Goal: Task Accomplishment & Management: Manage account settings

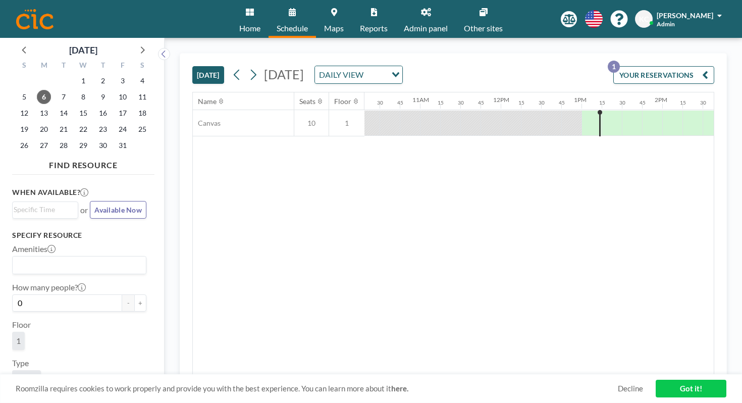
scroll to position [0, 837]
click at [673, 66] on button "YOUR RESERVATIONS 1" at bounding box center [663, 75] width 101 height 18
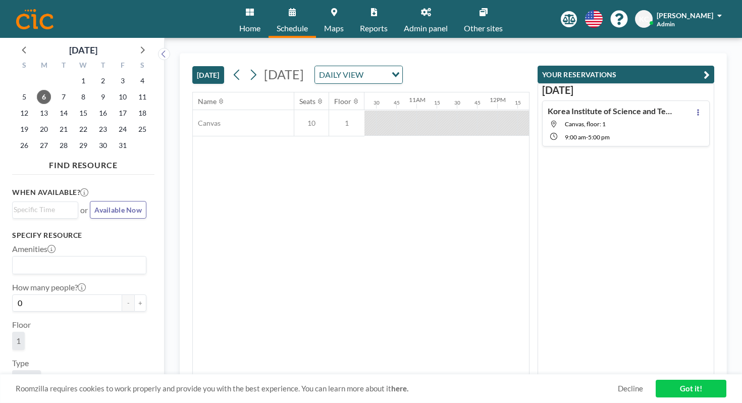
click at [642, 106] on h4 "Korea Institute of Science and Technology" at bounding box center [611, 111] width 126 height 10
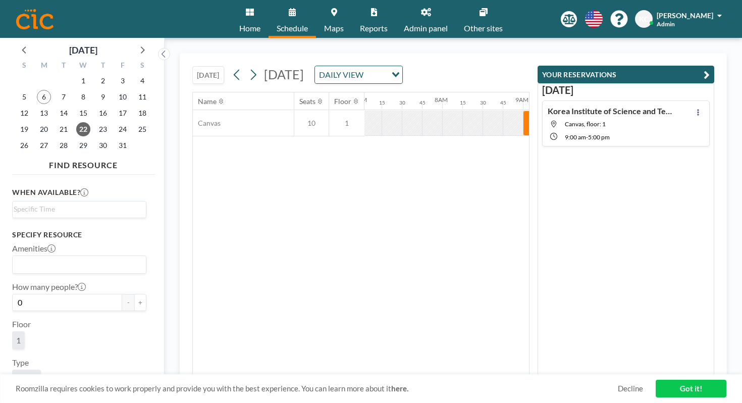
scroll to position [0, 574]
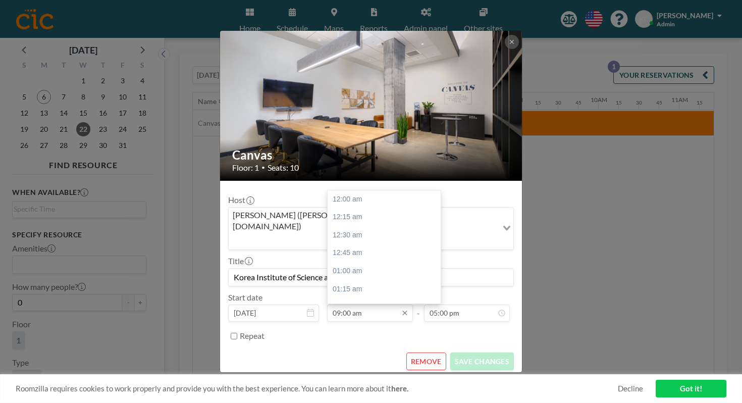
scroll to position [580, 0]
click at [352, 329] on div "10:00 am" at bounding box center [384, 338] width 113 height 18
type input "10:00 am"
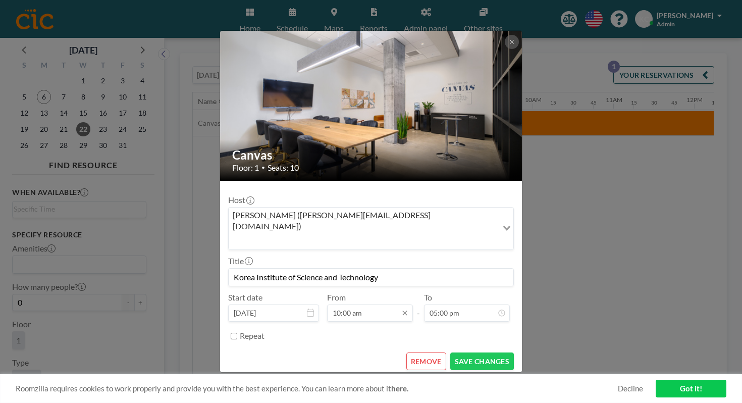
scroll to position [645, 0]
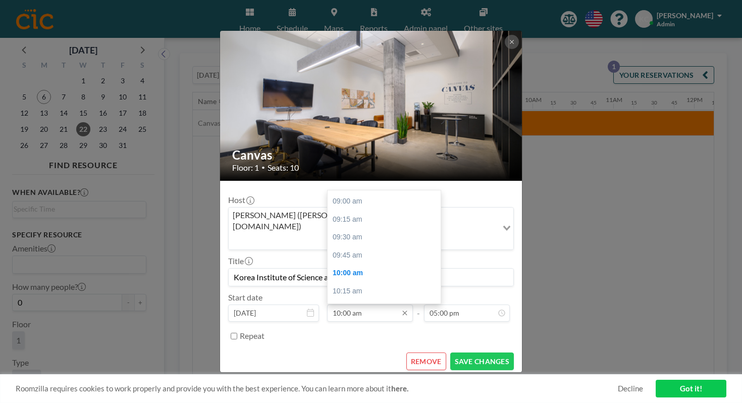
click at [368, 304] on input "10:00 am" at bounding box center [370, 312] width 86 height 17
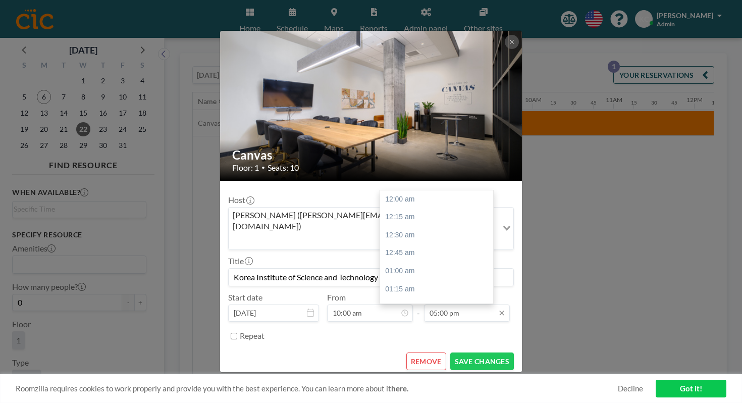
scroll to position [1096, 0]
click at [446, 304] on input "05:00 pm" at bounding box center [467, 312] width 86 height 17
click at [398, 319] on div "04:30 pm" at bounding box center [436, 328] width 113 height 18
type input "04:30 pm"
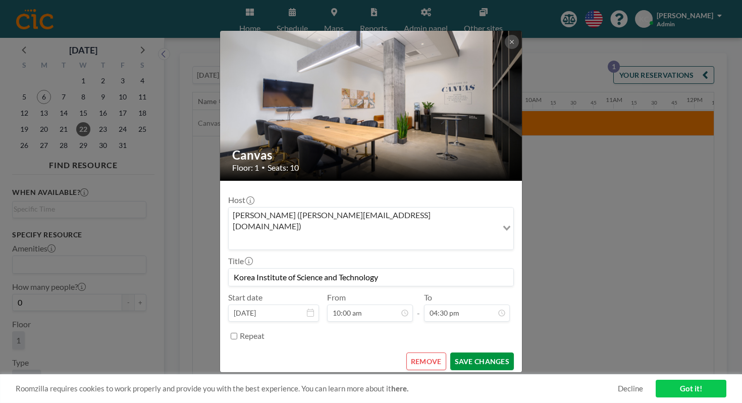
scroll to position [1064, 0]
click at [452, 352] on button "SAVE CHANGES" at bounding box center [482, 361] width 64 height 18
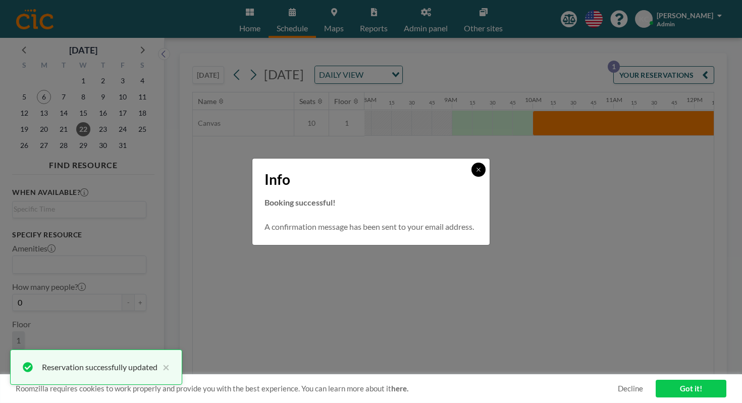
click at [472, 171] on button at bounding box center [479, 170] width 14 height 14
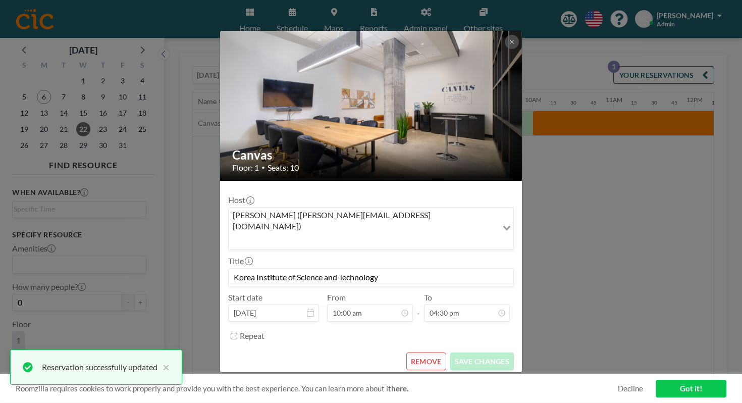
click at [528, 153] on div "Canvas Floor: 1 • Seats: 10 Host Kimberlee Cook (kimberlee.cook@cic.com) Loadin…" at bounding box center [371, 201] width 742 height 403
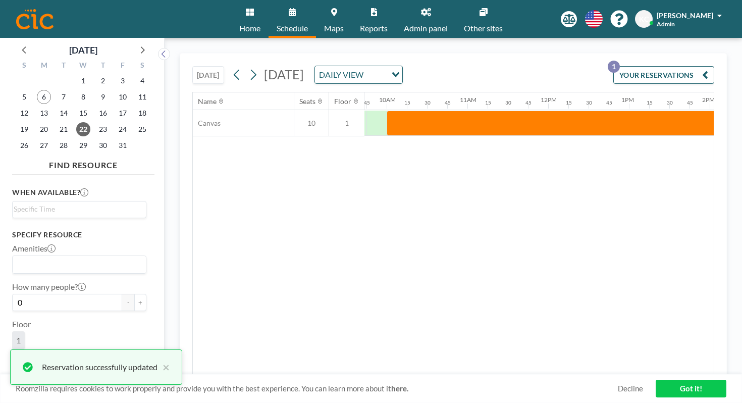
scroll to position [0, 988]
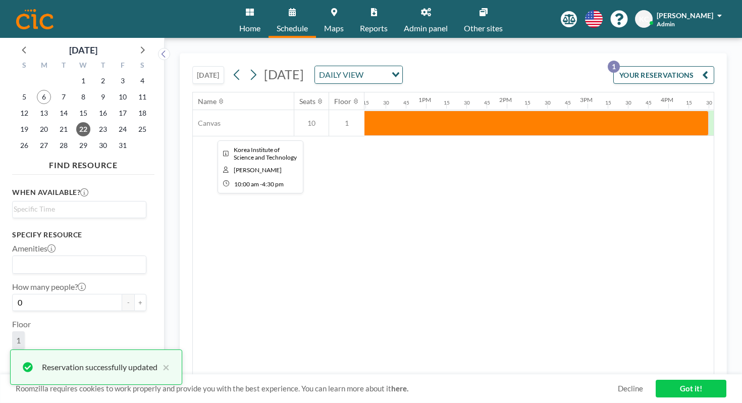
click at [355, 111] on div at bounding box center [446, 123] width 525 height 25
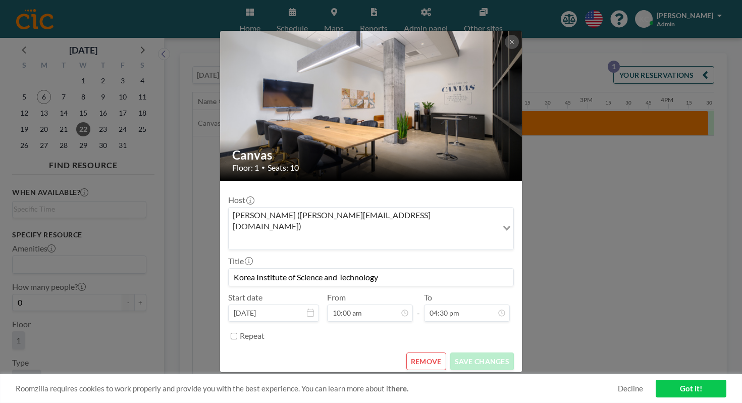
click at [601, 191] on div "Canvas Floor: 1 • Seats: 10 Host Kimberlee Cook (kimberlee.cook@cic.com) Loadin…" at bounding box center [371, 201] width 742 height 403
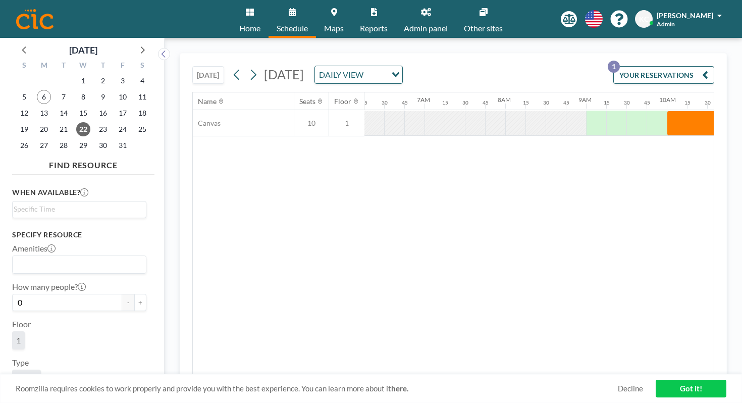
scroll to position [0, 352]
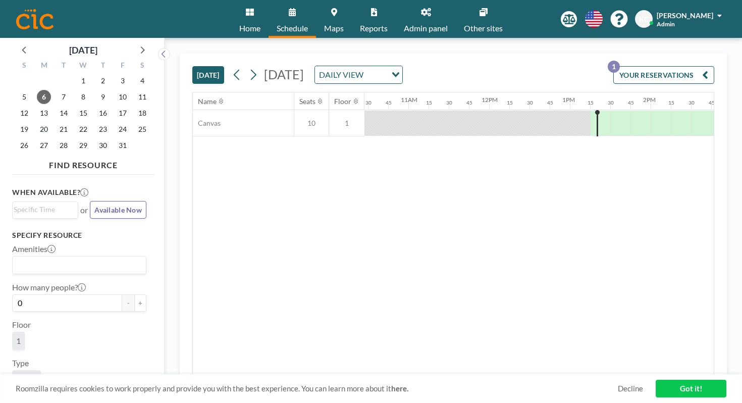
scroll to position [0, 853]
click at [642, 111] on div at bounding box center [652, 123] width 20 height 25
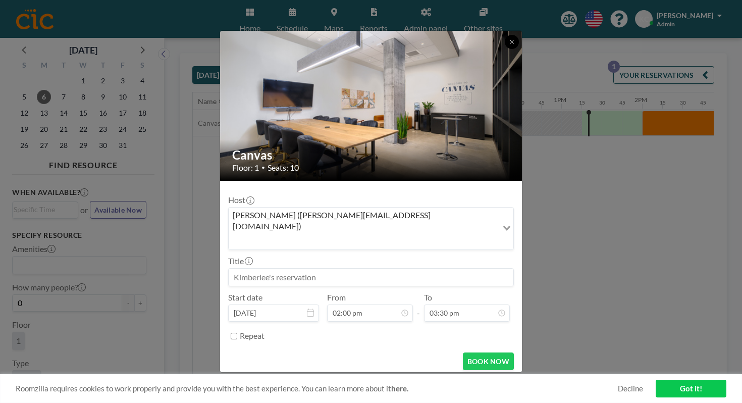
click at [505, 49] on button at bounding box center [512, 42] width 14 height 14
